Goal: Information Seeking & Learning: Learn about a topic

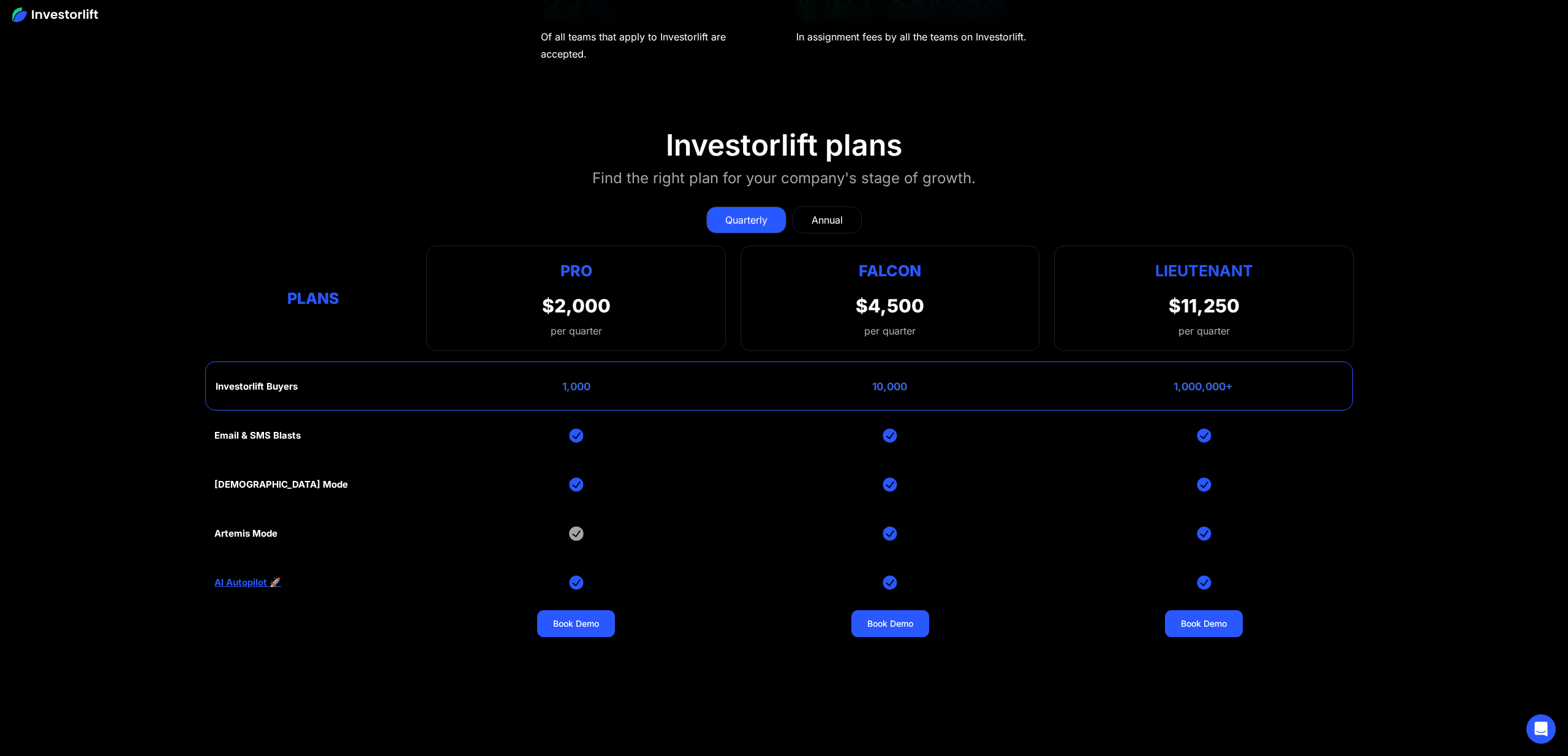
scroll to position [6275, 0]
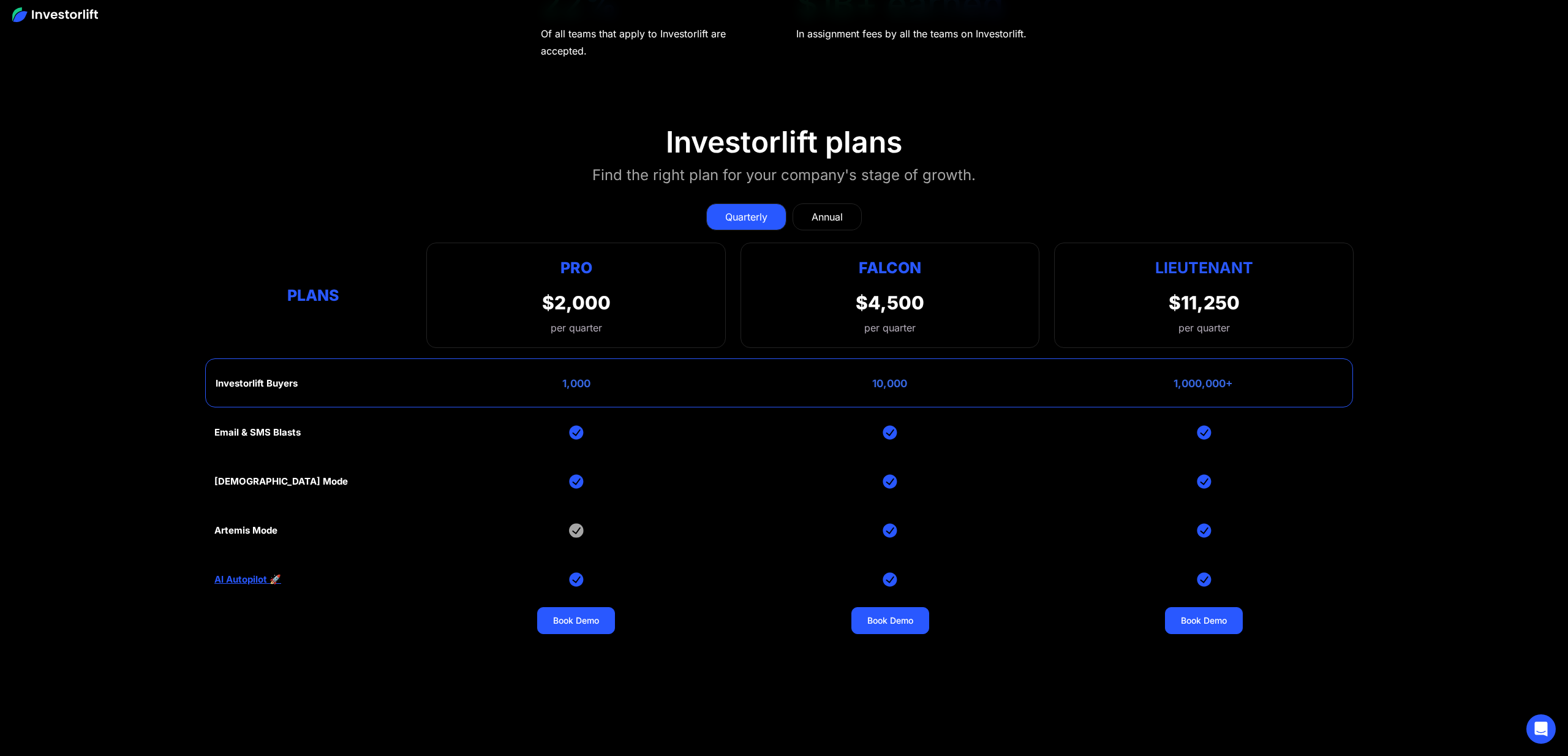
click at [733, 281] on div "Plans Pro $2,000 per quarter Pro Falcon Ltnt. Users 3 10 Unltd Buyer Limit 100k…" at bounding box center [784, 296] width 1140 height 106
click at [831, 210] on div "Annual" at bounding box center [827, 217] width 31 height 14
click at [764, 210] on div "Quarterly" at bounding box center [746, 217] width 42 height 14
click at [921, 191] on div "Quarterly Annual Plans Pro $2,000 per quarter Pro Falcon Ltnt. Users 3 10 Unltd…" at bounding box center [784, 269] width 1140 height 157
click at [821, 210] on div "Annual" at bounding box center [827, 217] width 31 height 14
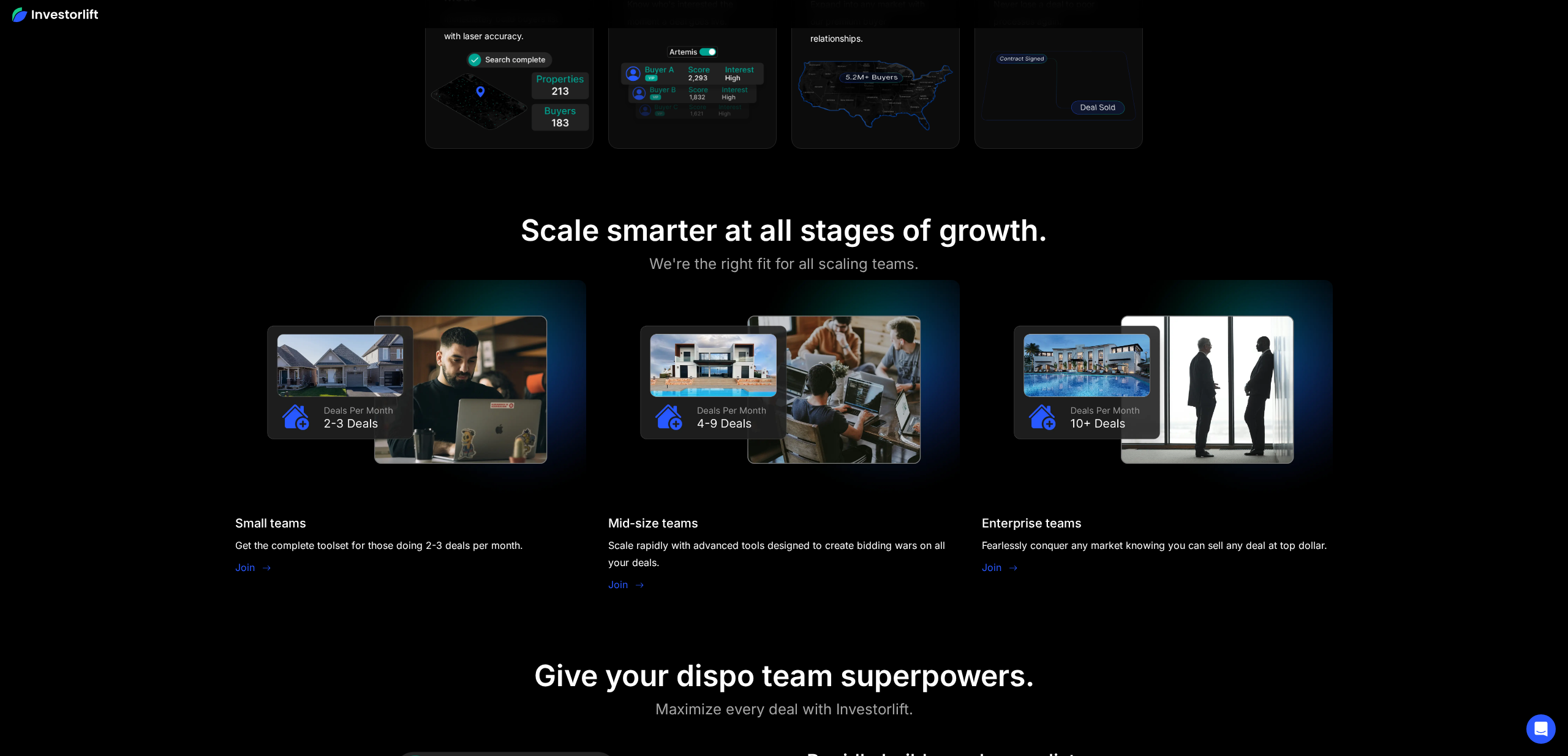
scroll to position [1170, 0]
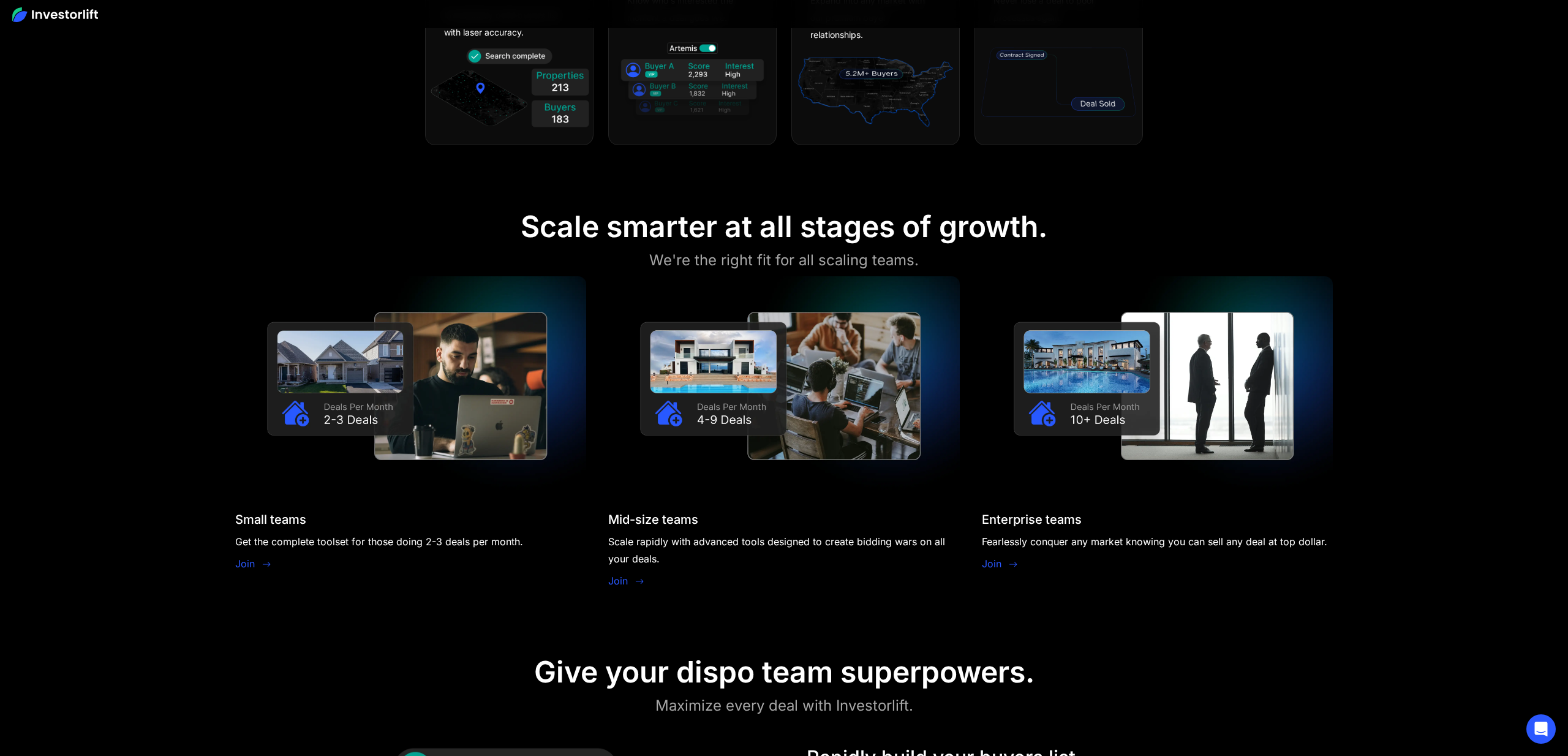
click at [621, 578] on link "Join" at bounding box center [618, 580] width 20 height 14
